Goal: Information Seeking & Learning: Check status

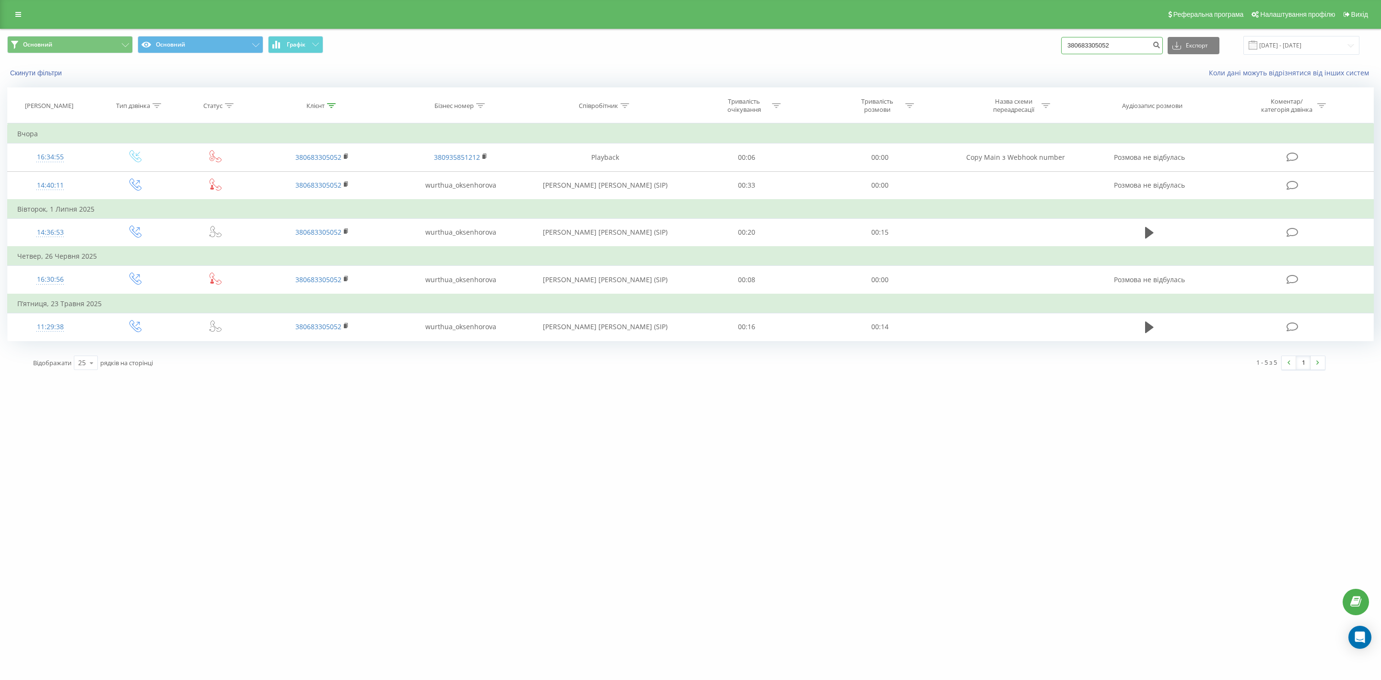
click at [1122, 41] on input "380683305052" at bounding box center [1113, 45] width 102 height 17
drag, startPoint x: 1129, startPoint y: 46, endPoint x: 1006, endPoint y: 24, distance: 124.7
click at [1006, 24] on div "Реферальна програма Налаштування профілю Вихід Основний Основний Графік 3806833…" at bounding box center [690, 188] width 1381 height 377
paste input "503040426"
type input "380503040426"
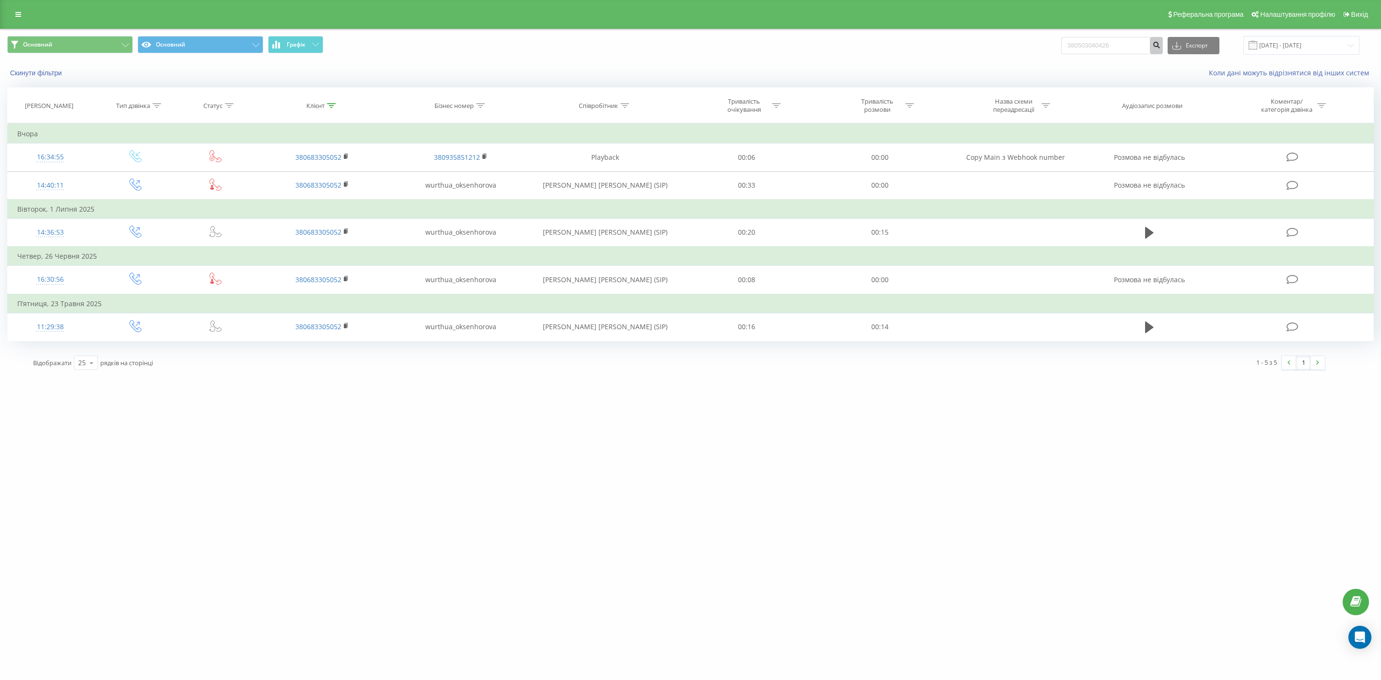
click at [1160, 42] on button "submit" at bounding box center [1156, 45] width 13 height 17
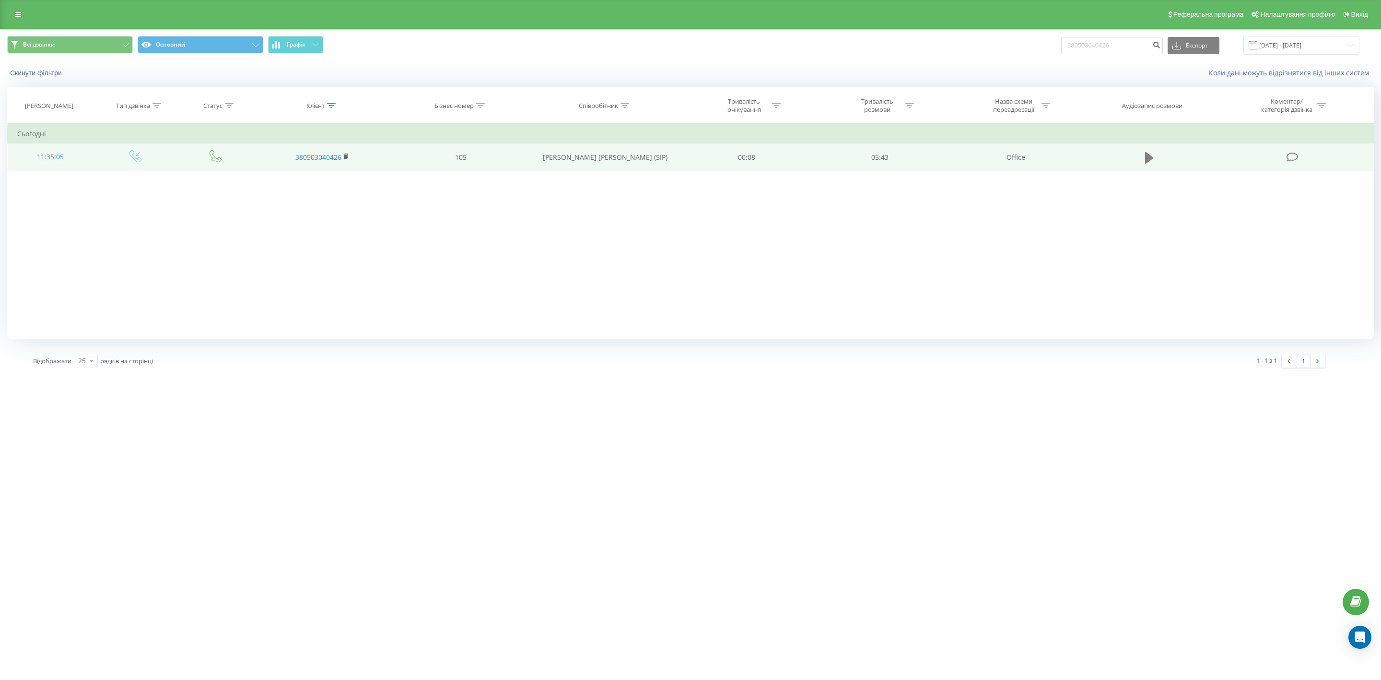
click at [1148, 160] on icon at bounding box center [1149, 158] width 9 height 12
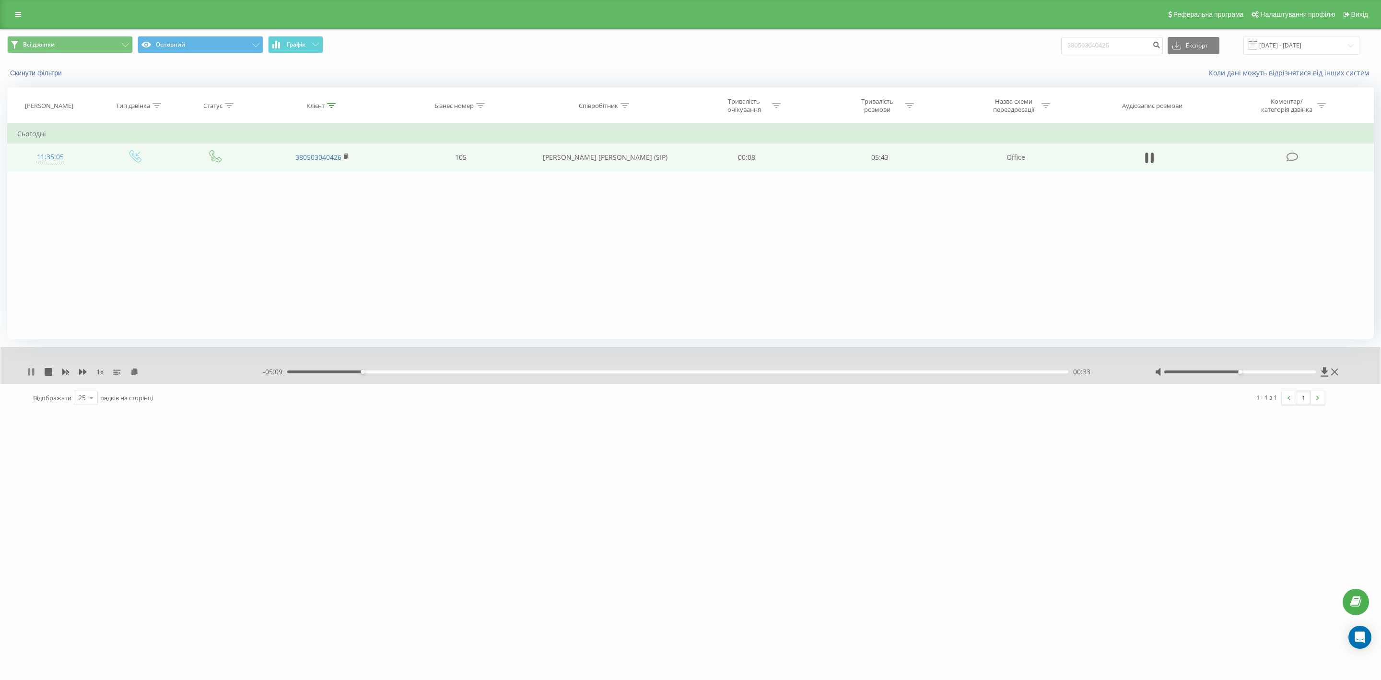
click at [29, 368] on icon at bounding box center [31, 372] width 8 height 8
